Goal: Task Accomplishment & Management: Use online tool/utility

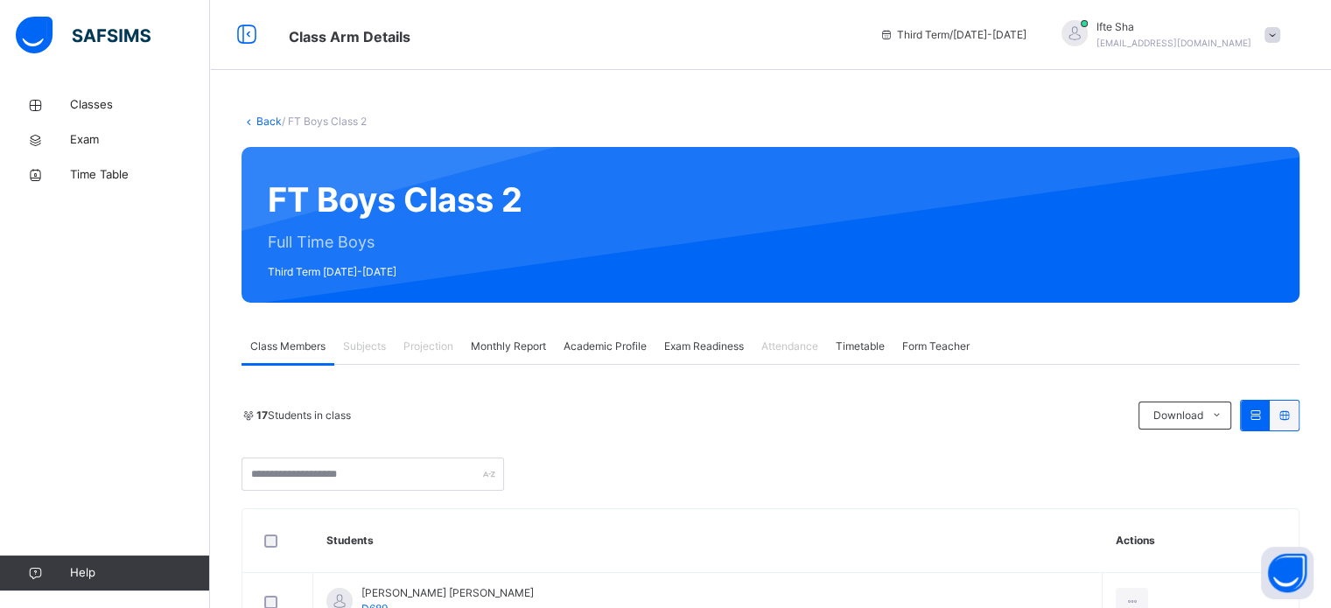
click at [711, 348] on span "Exam Readiness" at bounding box center [704, 347] width 80 height 16
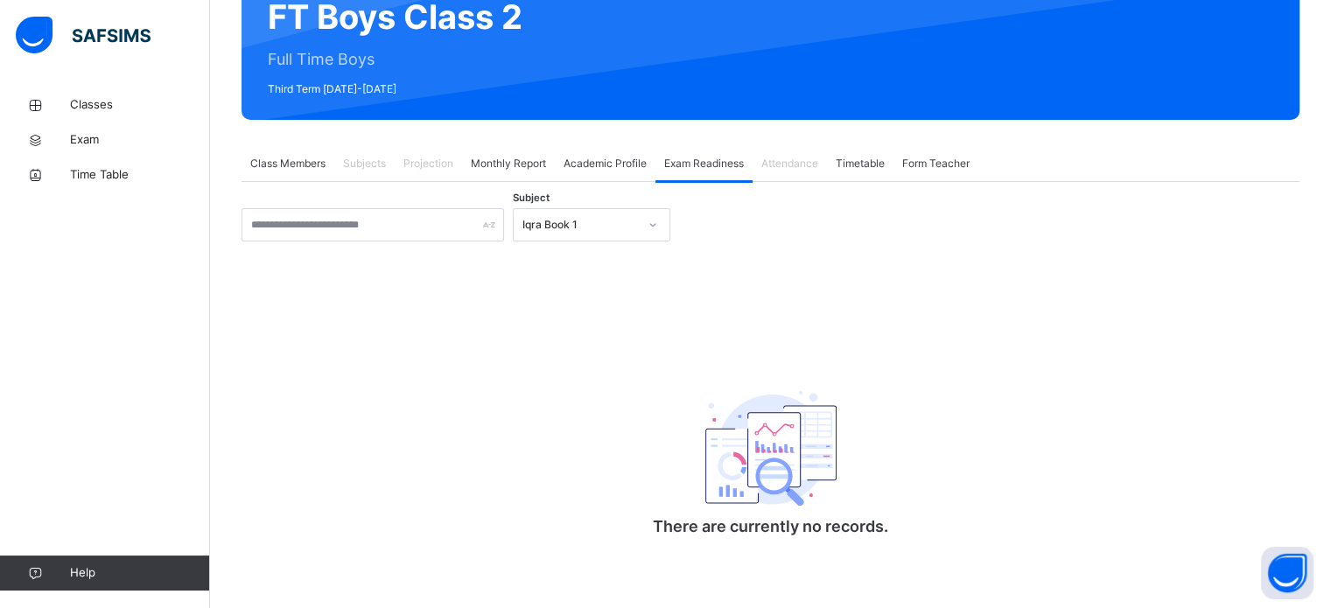
scroll to position [183, 0]
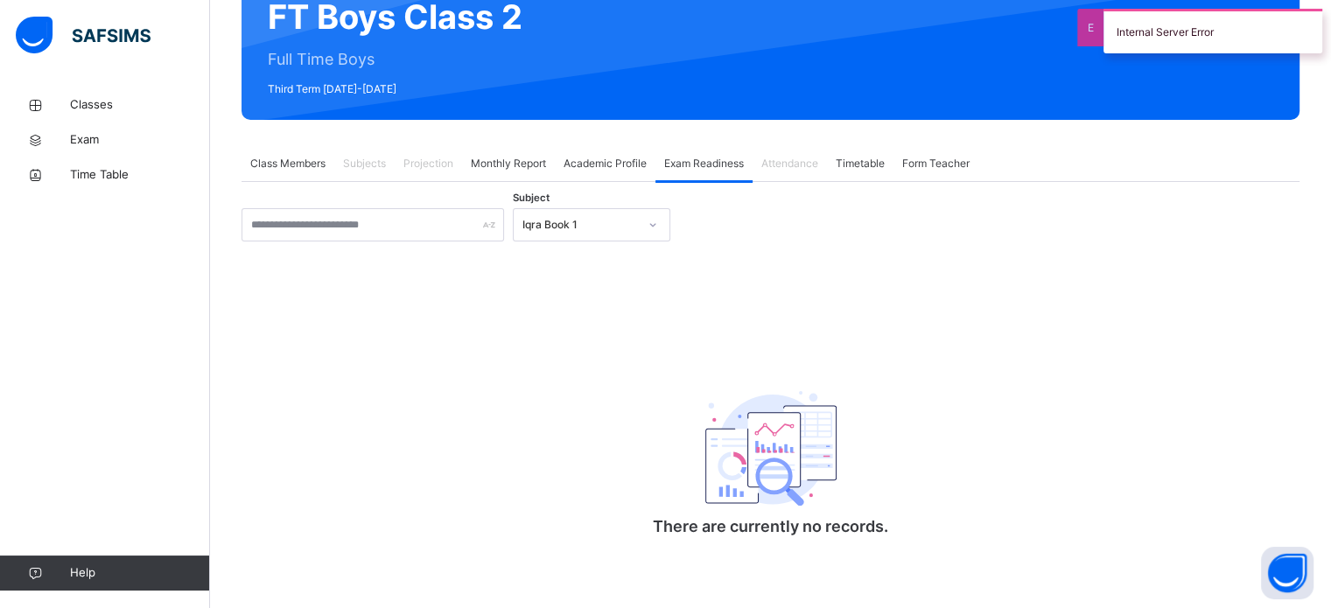
click at [577, 234] on div "Iqra Book 1" at bounding box center [575, 225] width 123 height 27
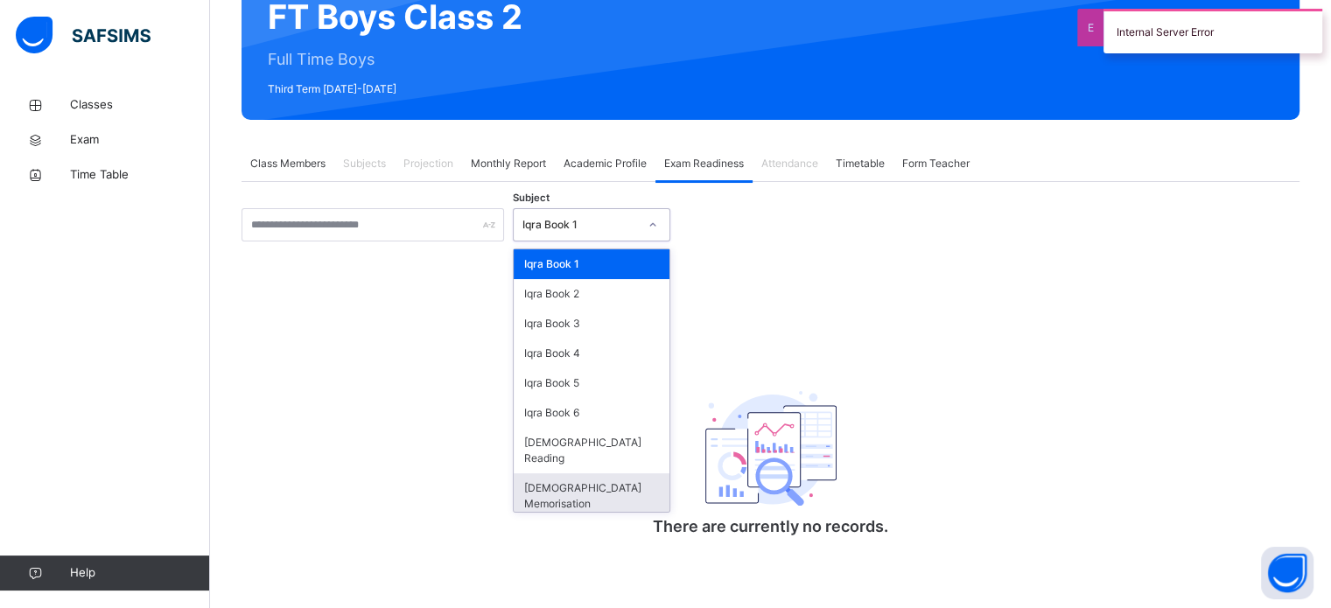
click at [596, 474] on div "[DEMOGRAPHIC_DATA] Memorisation" at bounding box center [592, 497] width 156 height 46
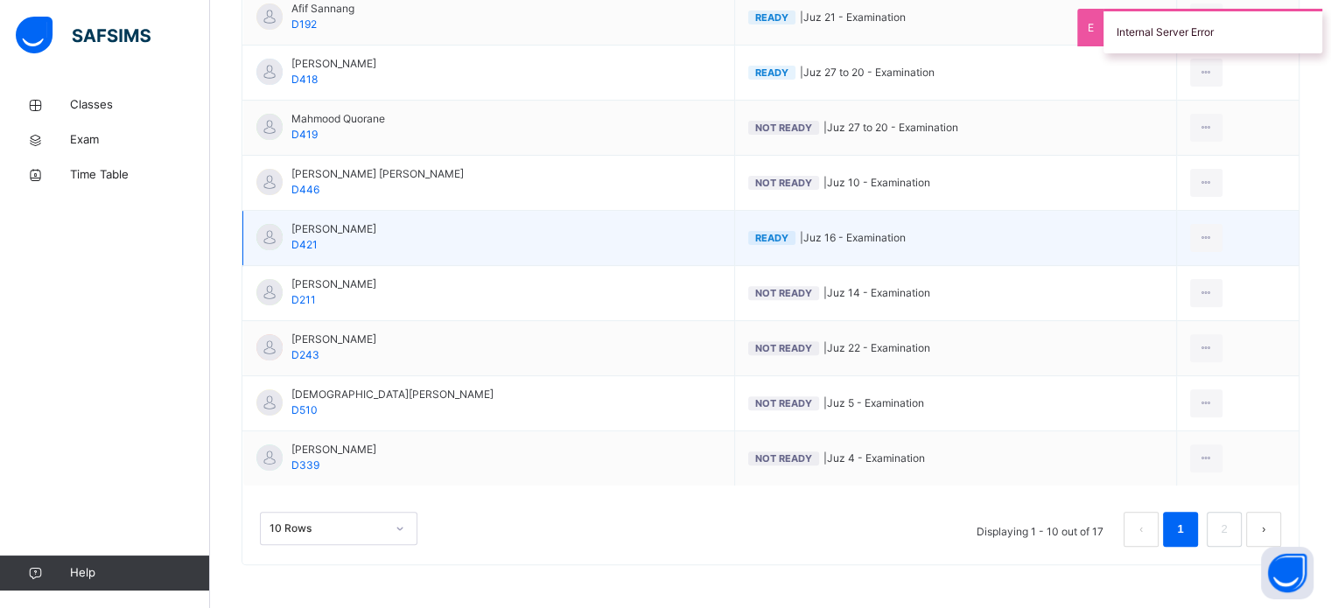
scroll to position [515, 0]
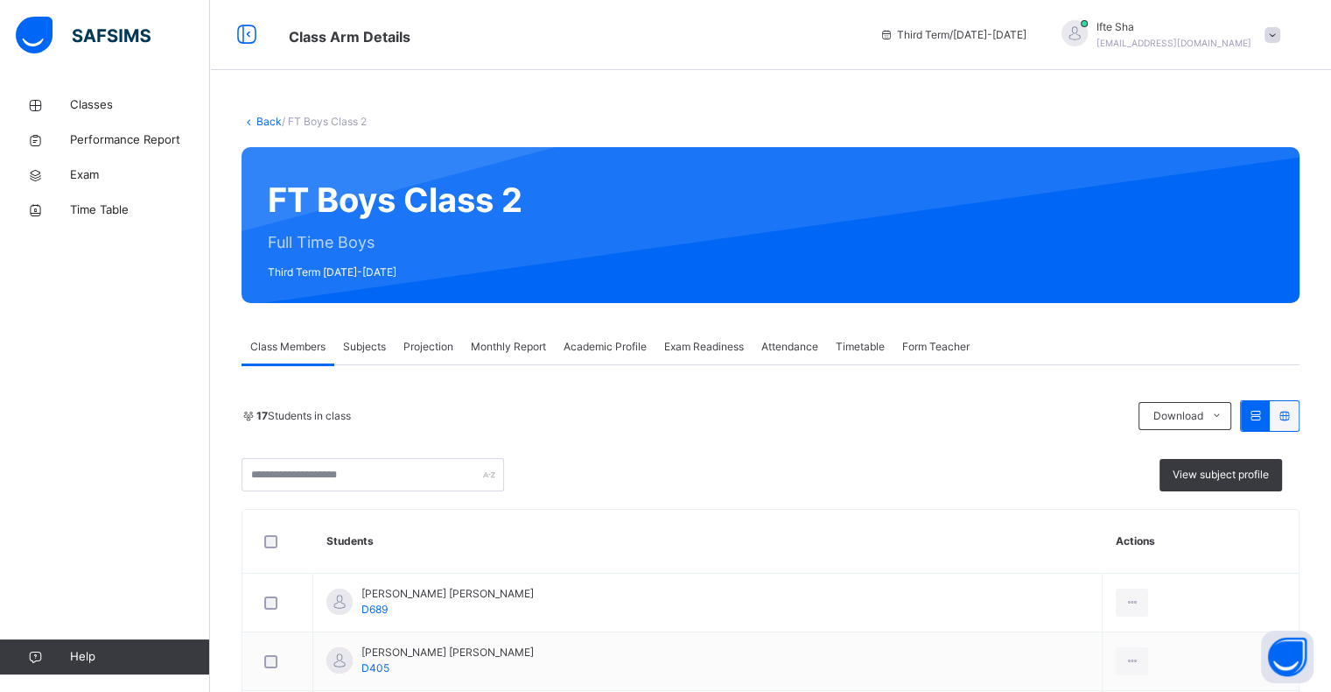
click at [692, 348] on span "Exam Readiness" at bounding box center [704, 347] width 80 height 16
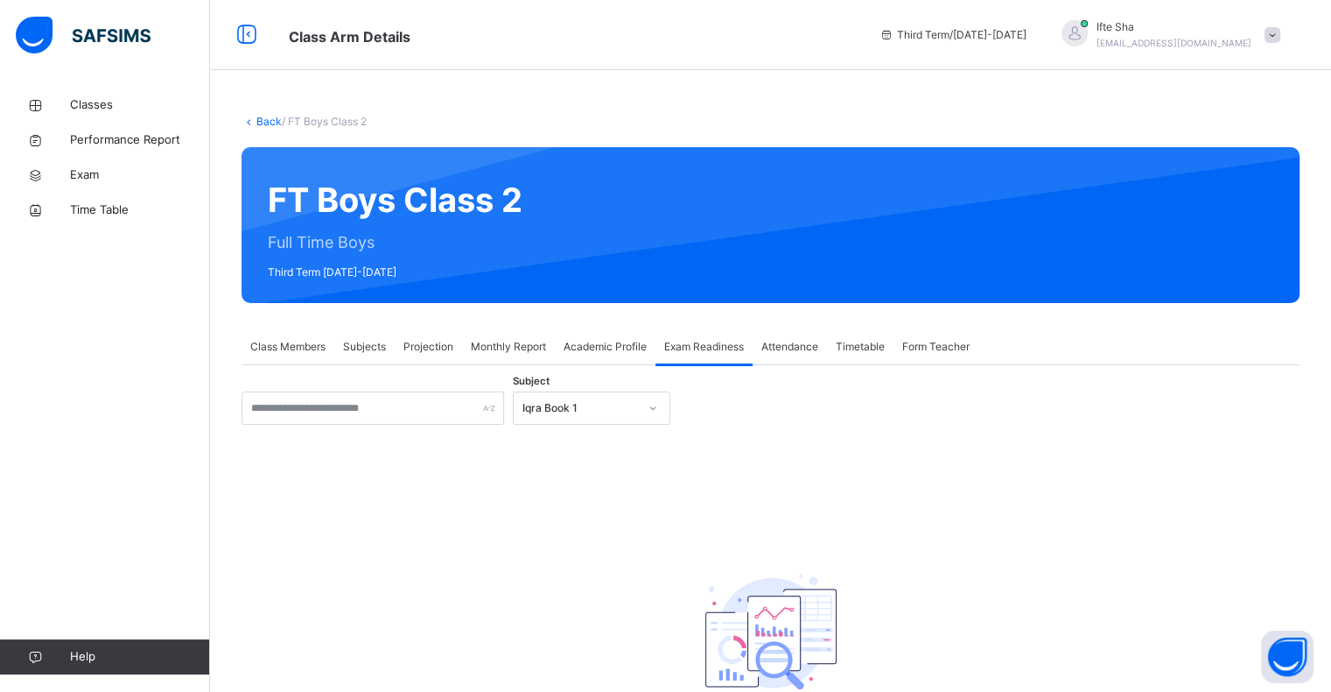
scroll to position [101, 0]
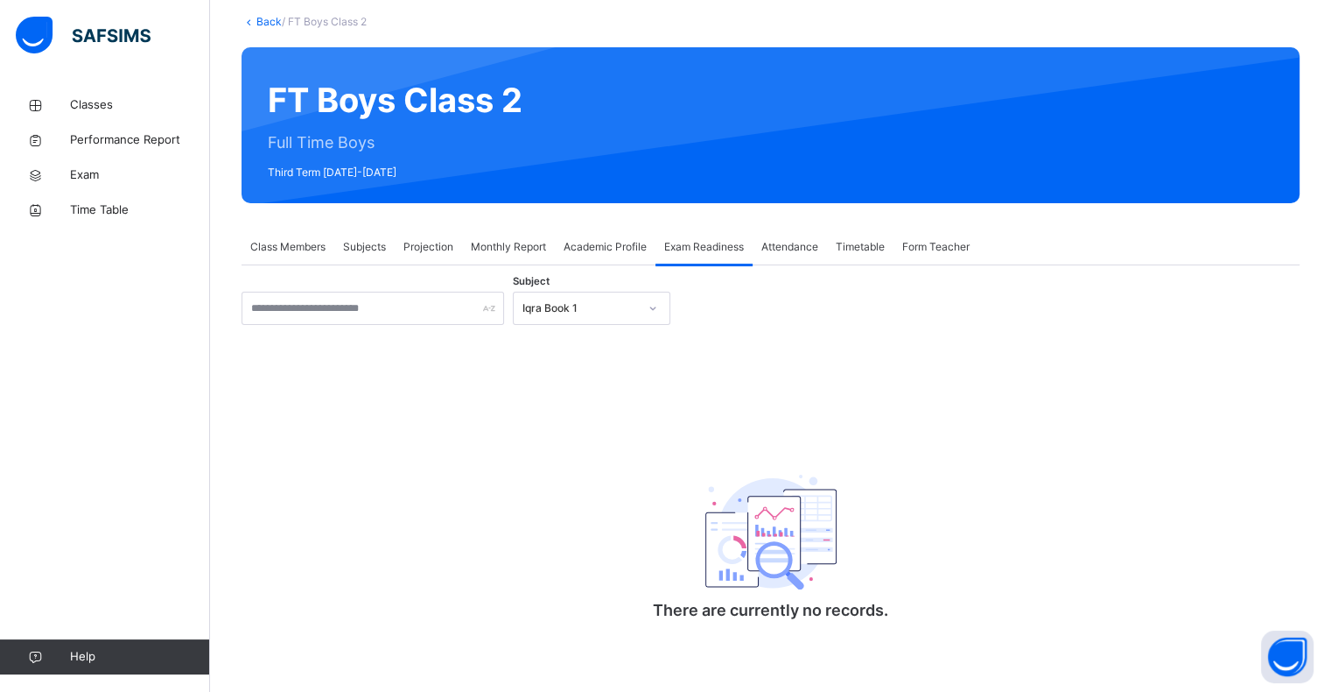
click at [569, 310] on div "Iqra Book 1" at bounding box center [581, 308] width 116 height 16
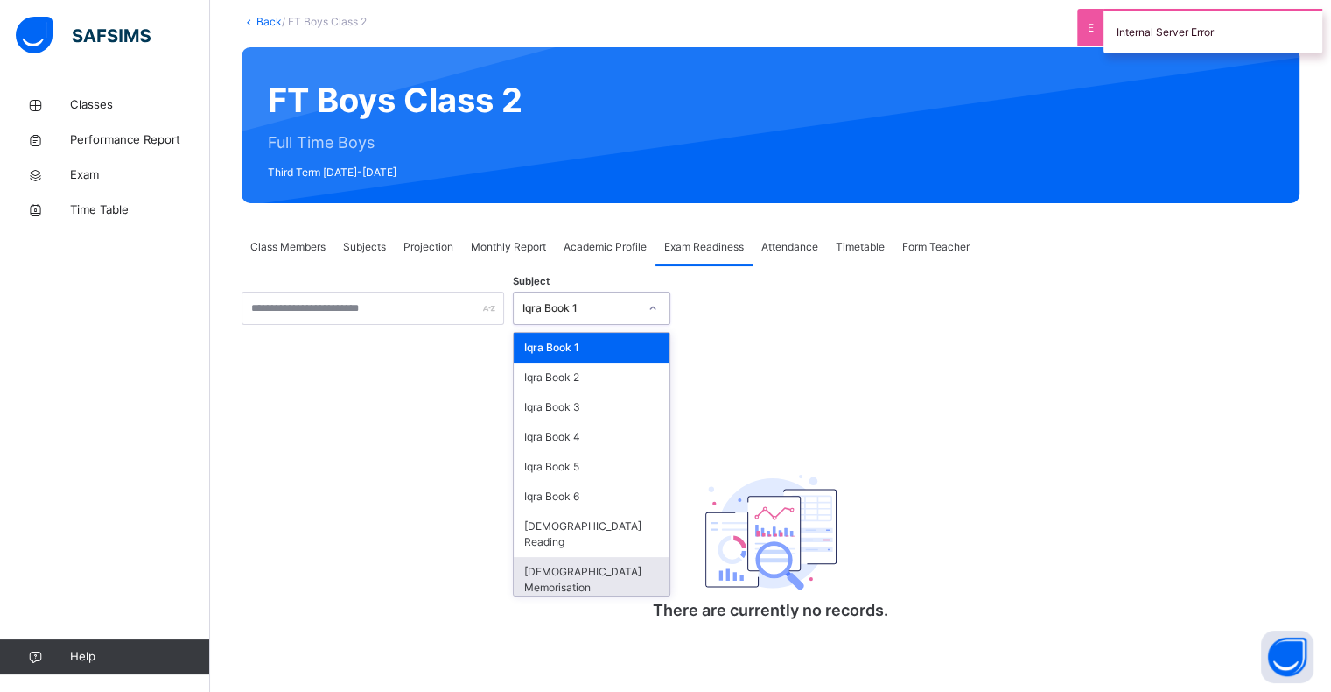
click at [576, 557] on div "[DEMOGRAPHIC_DATA] Memorisation" at bounding box center [592, 580] width 156 height 46
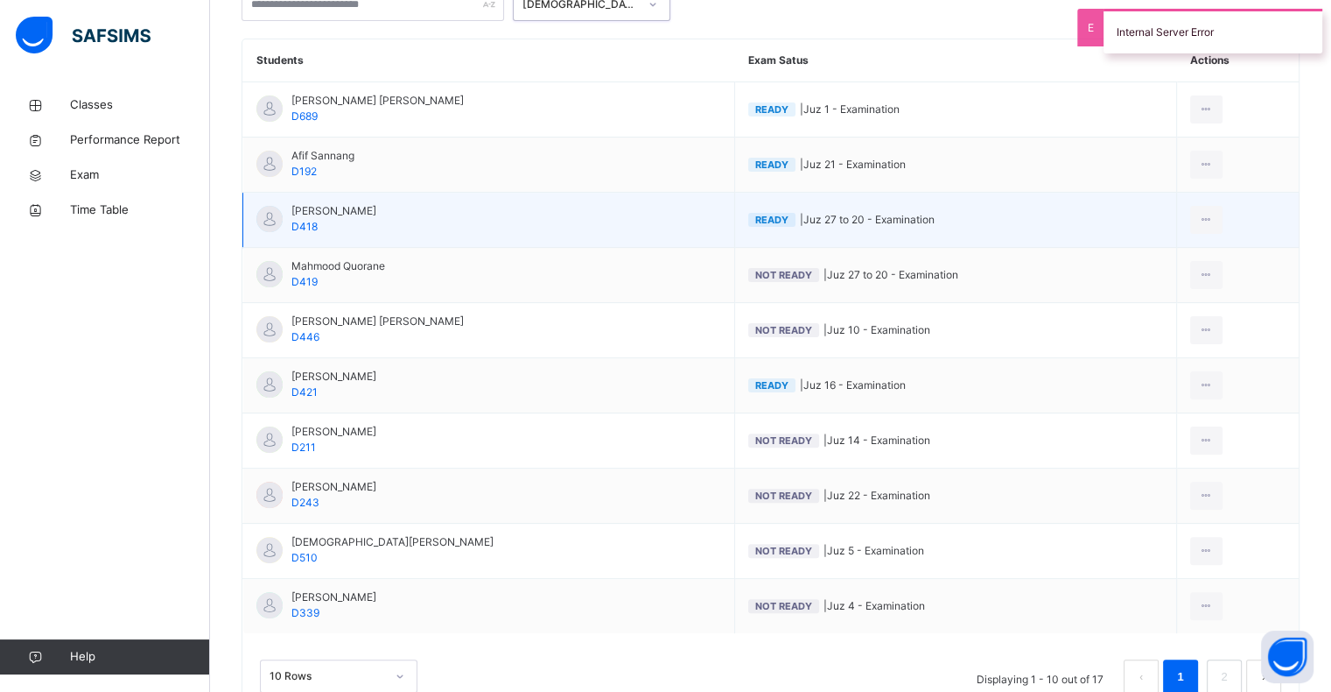
scroll to position [467, 0]
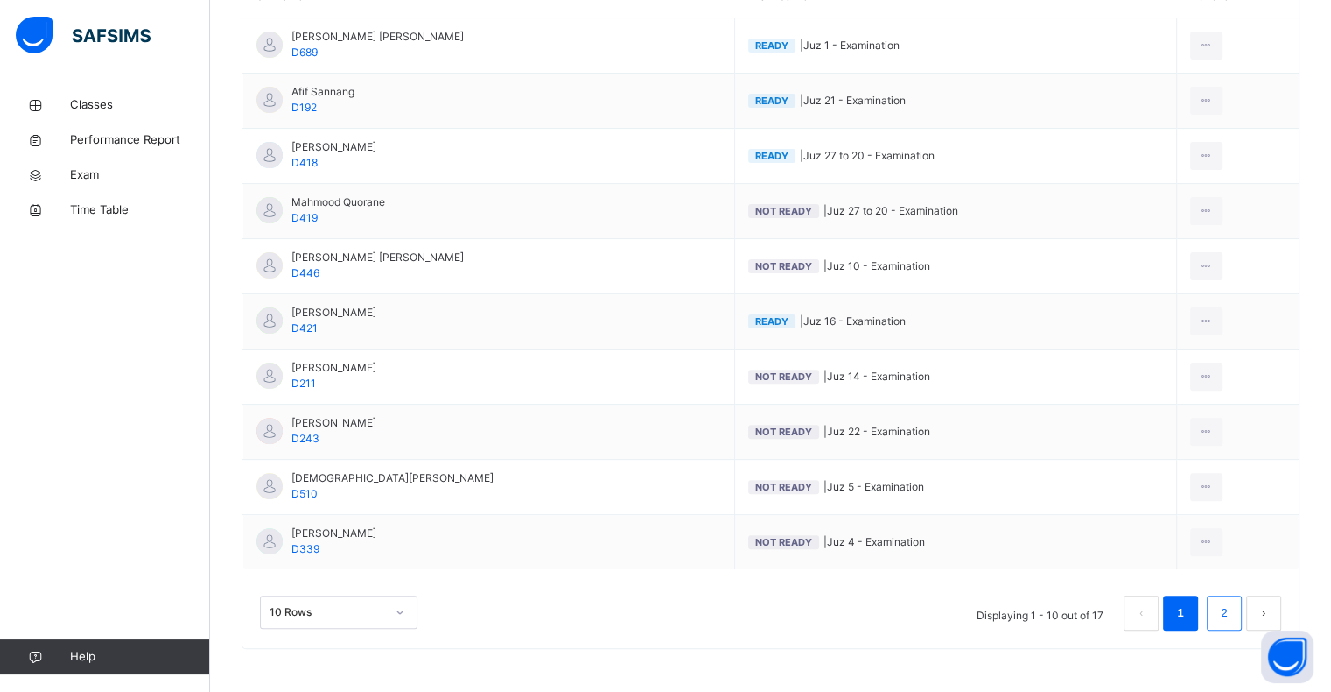
click at [1229, 619] on link "2" at bounding box center [1224, 612] width 17 height 23
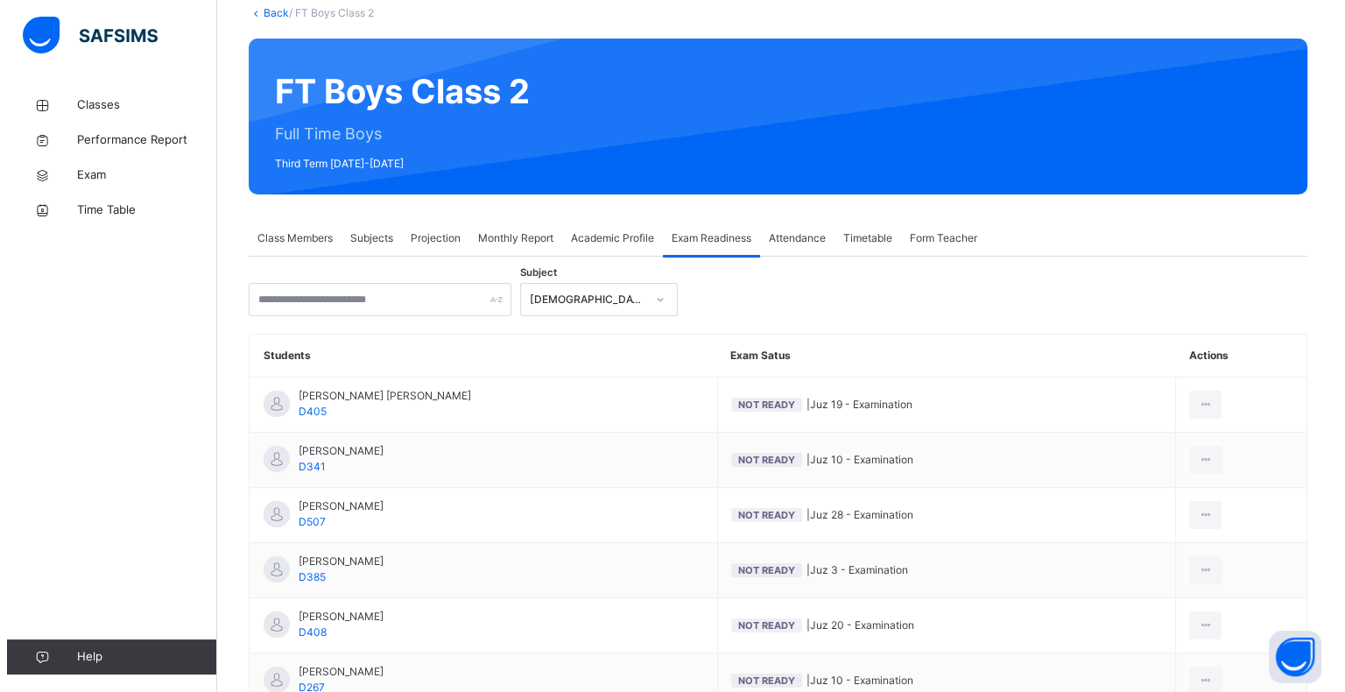
scroll to position [301, 0]
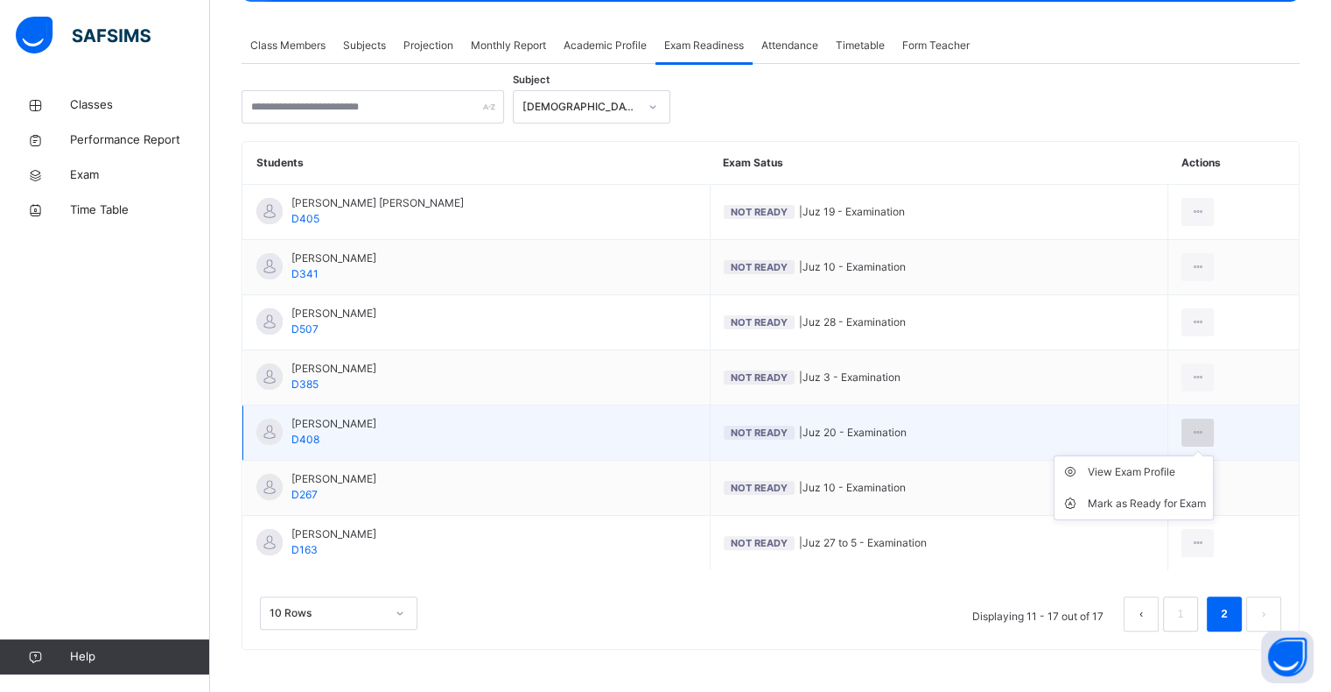
click at [1192, 433] on div at bounding box center [1198, 432] width 32 height 28
click at [1167, 505] on div "Mark as Ready for Exam" at bounding box center [1147, 504] width 118 height 18
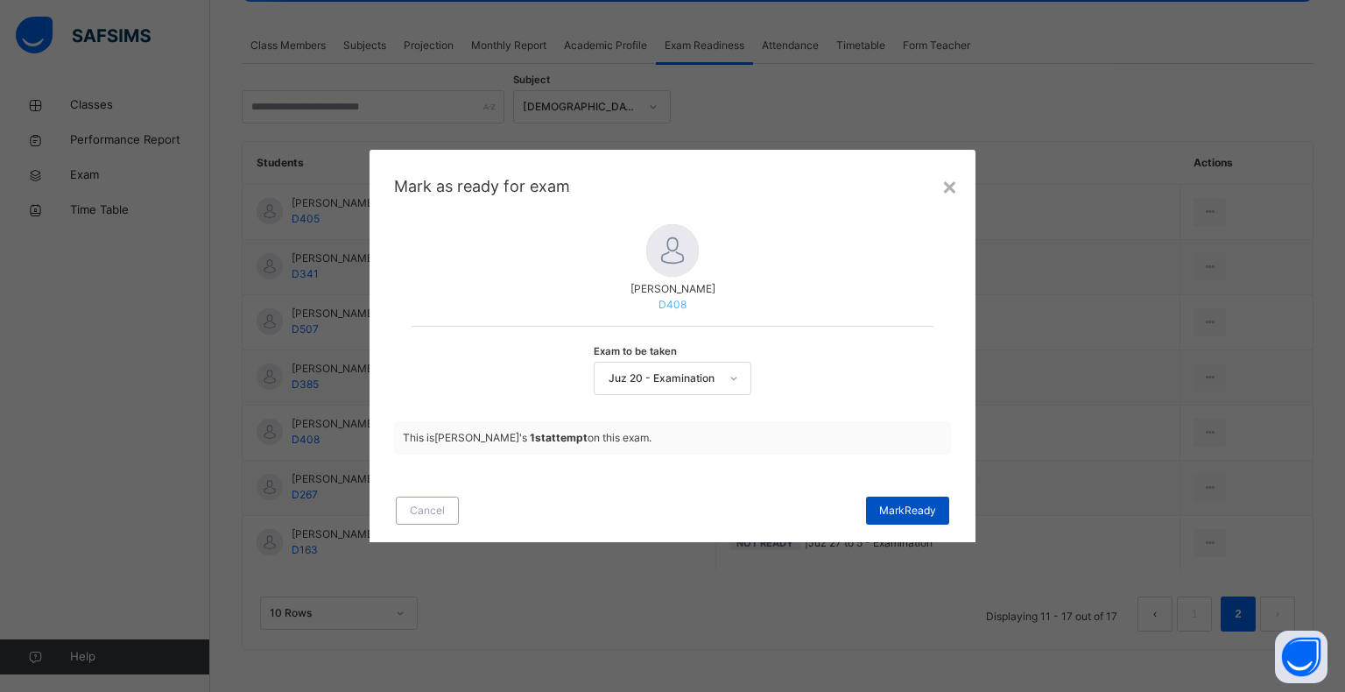
click at [907, 502] on span "[PERSON_NAME]" at bounding box center [907, 510] width 57 height 16
